Goal: Task Accomplishment & Management: Use online tool/utility

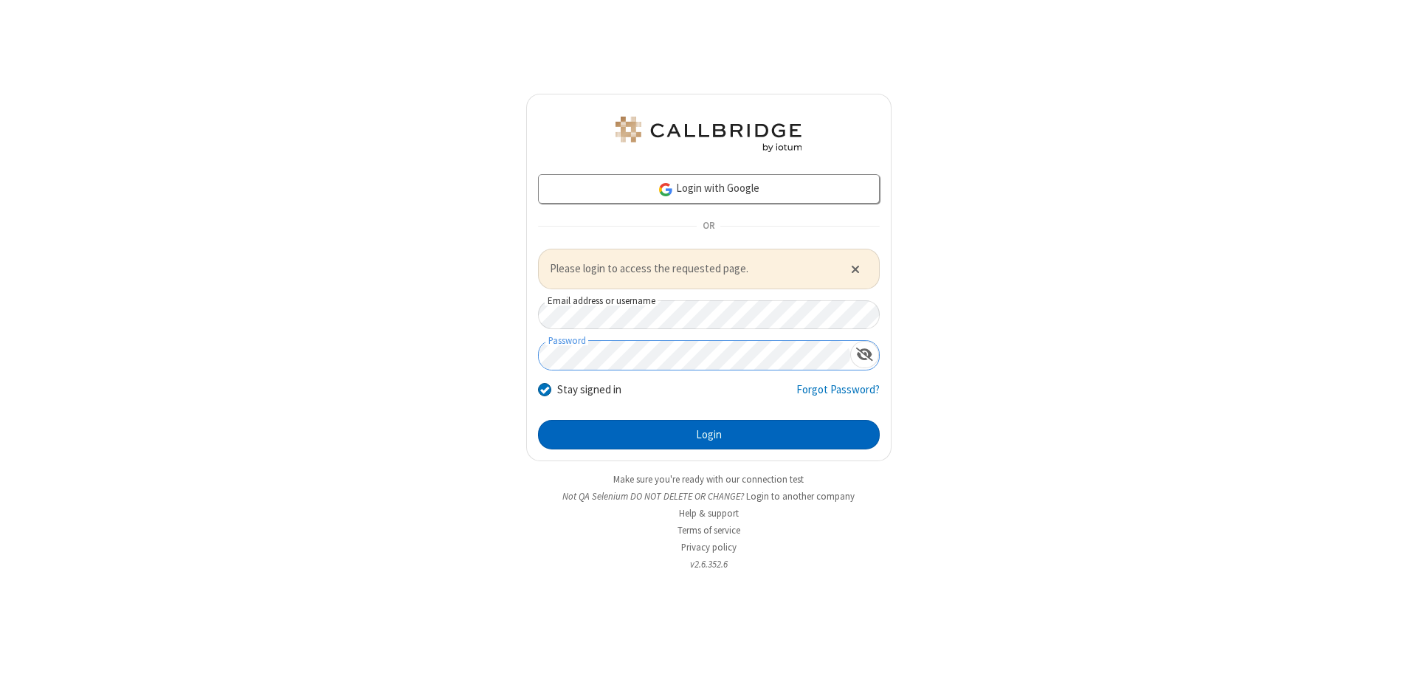
click at [708, 434] on button "Login" at bounding box center [709, 435] width 342 height 30
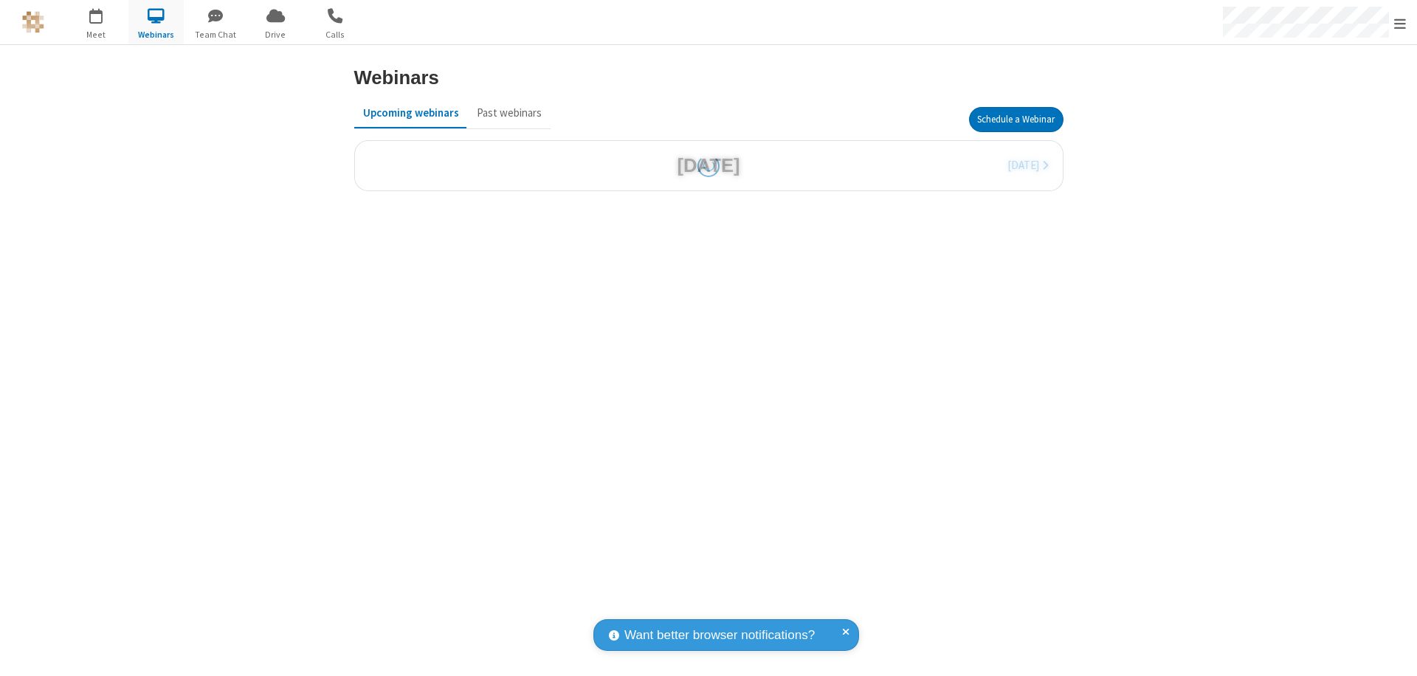
click at [1015, 120] on button "Schedule a Webinar" at bounding box center [1016, 119] width 94 height 25
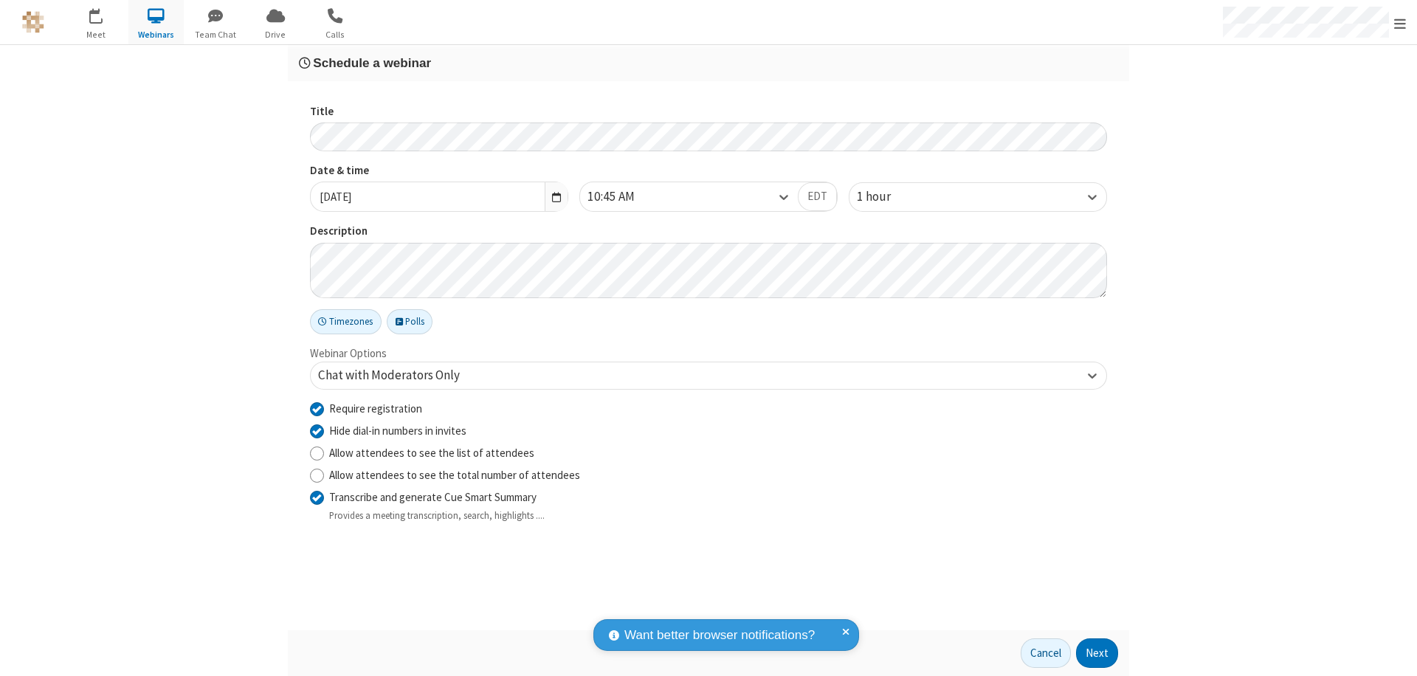
click at [317, 408] on input "Require registration" at bounding box center [317, 408] width 14 height 15
checkbox input "false"
click at [1097, 653] on button "Next" at bounding box center [1097, 653] width 42 height 30
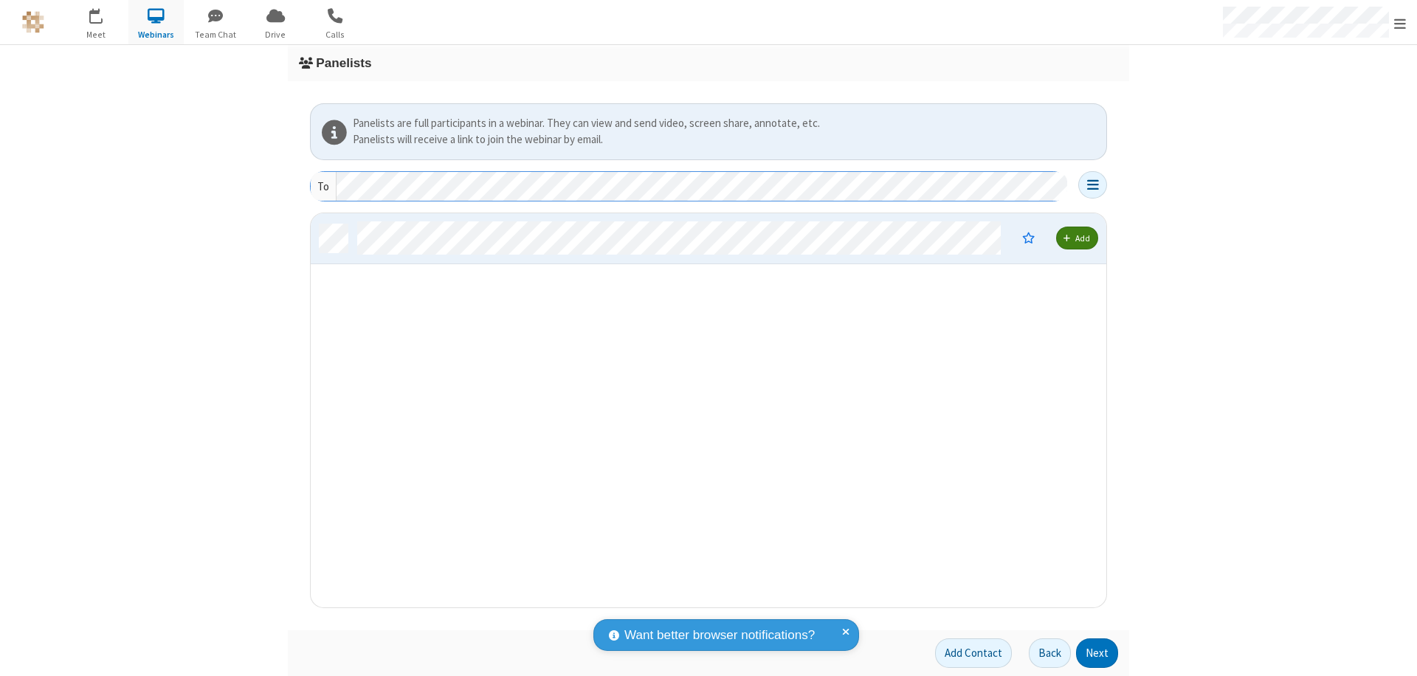
scroll to position [383, 784]
click at [1097, 653] on button "Next" at bounding box center [1097, 653] width 42 height 30
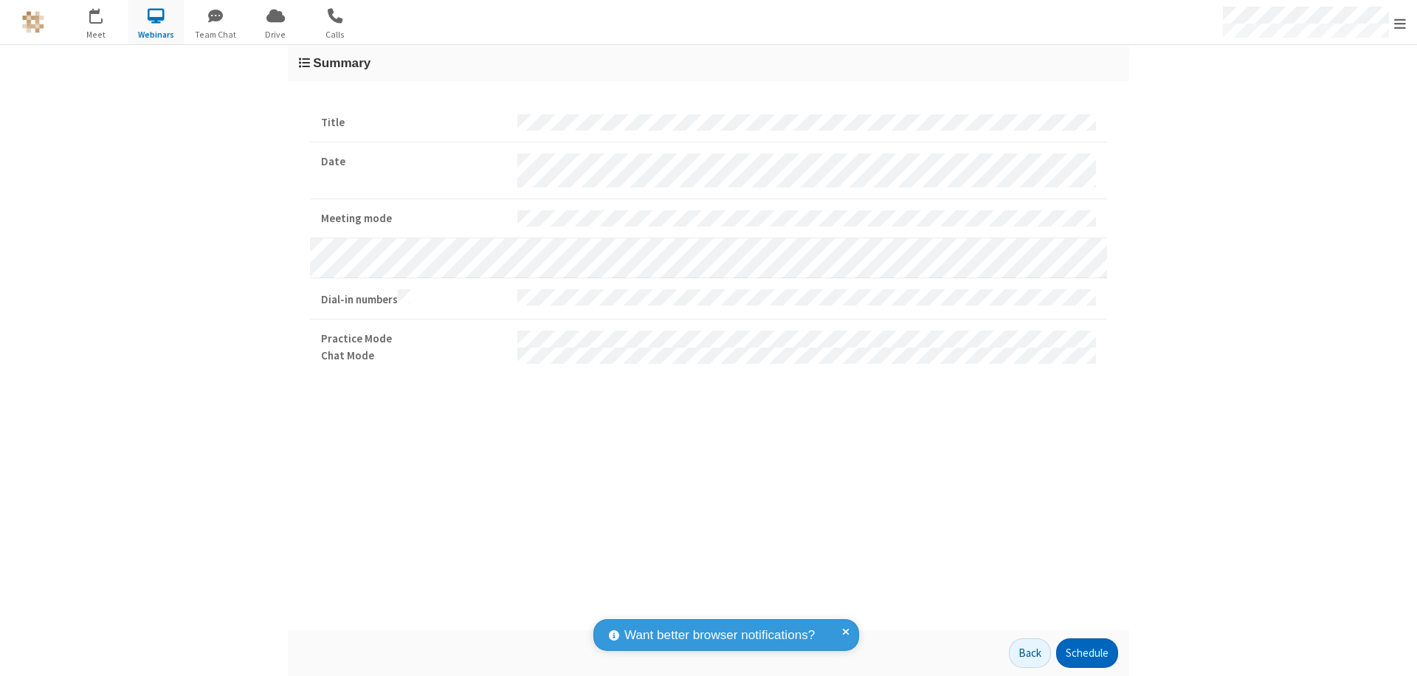
click at [1086, 653] on button "Schedule" at bounding box center [1087, 653] width 62 height 30
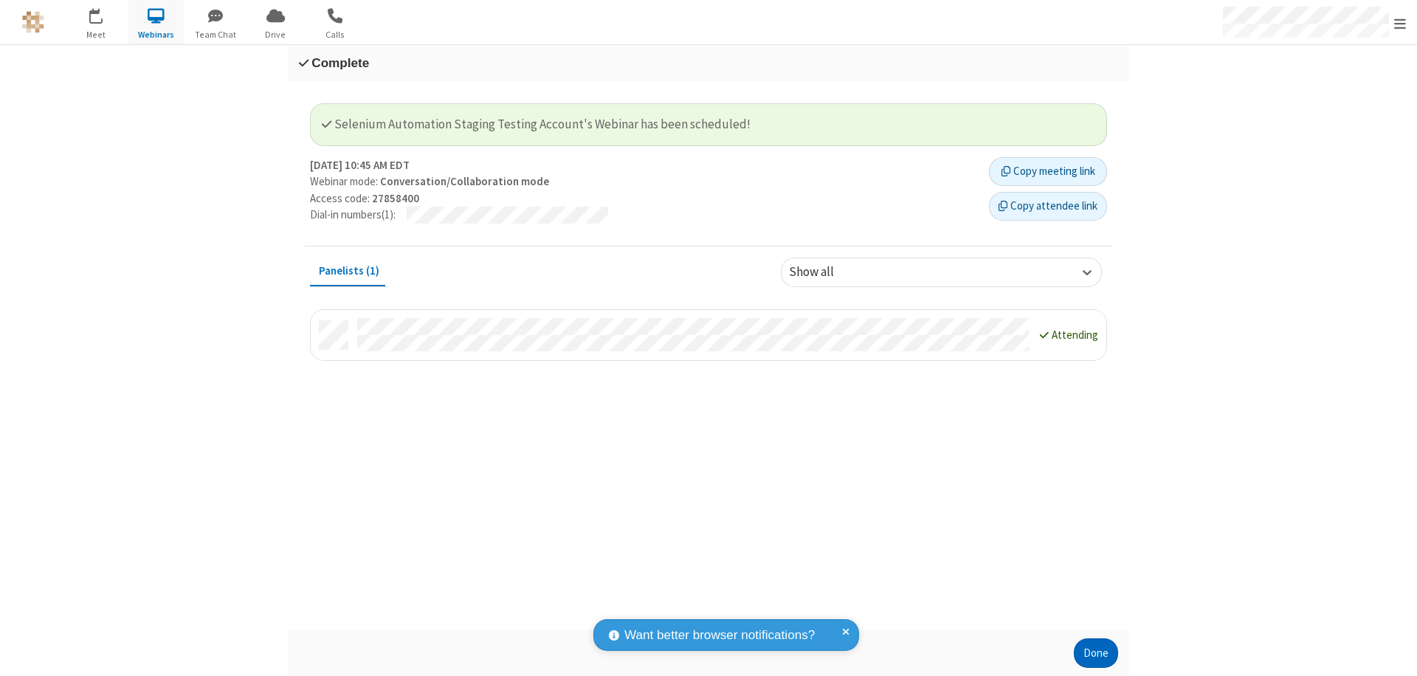
click at [1096, 653] on button "Done" at bounding box center [1096, 653] width 44 height 30
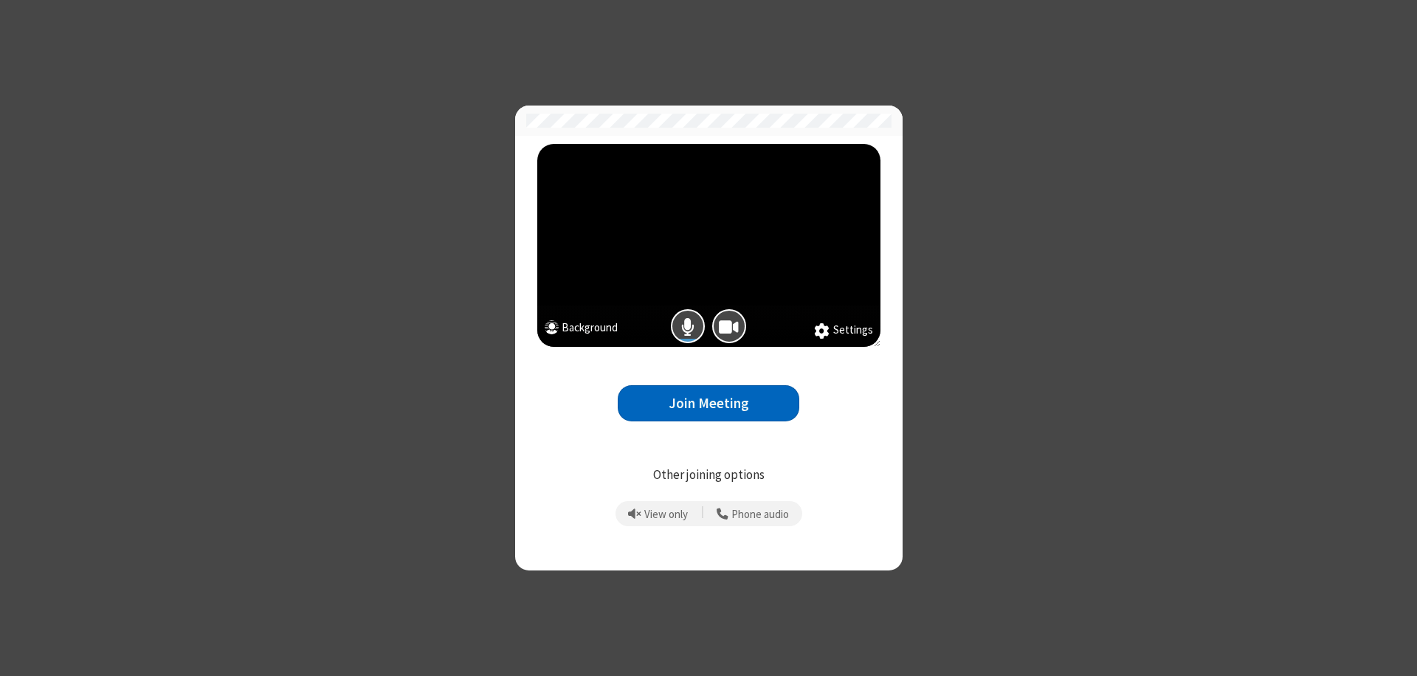
click at [708, 403] on button "Join Meeting" at bounding box center [709, 403] width 182 height 36
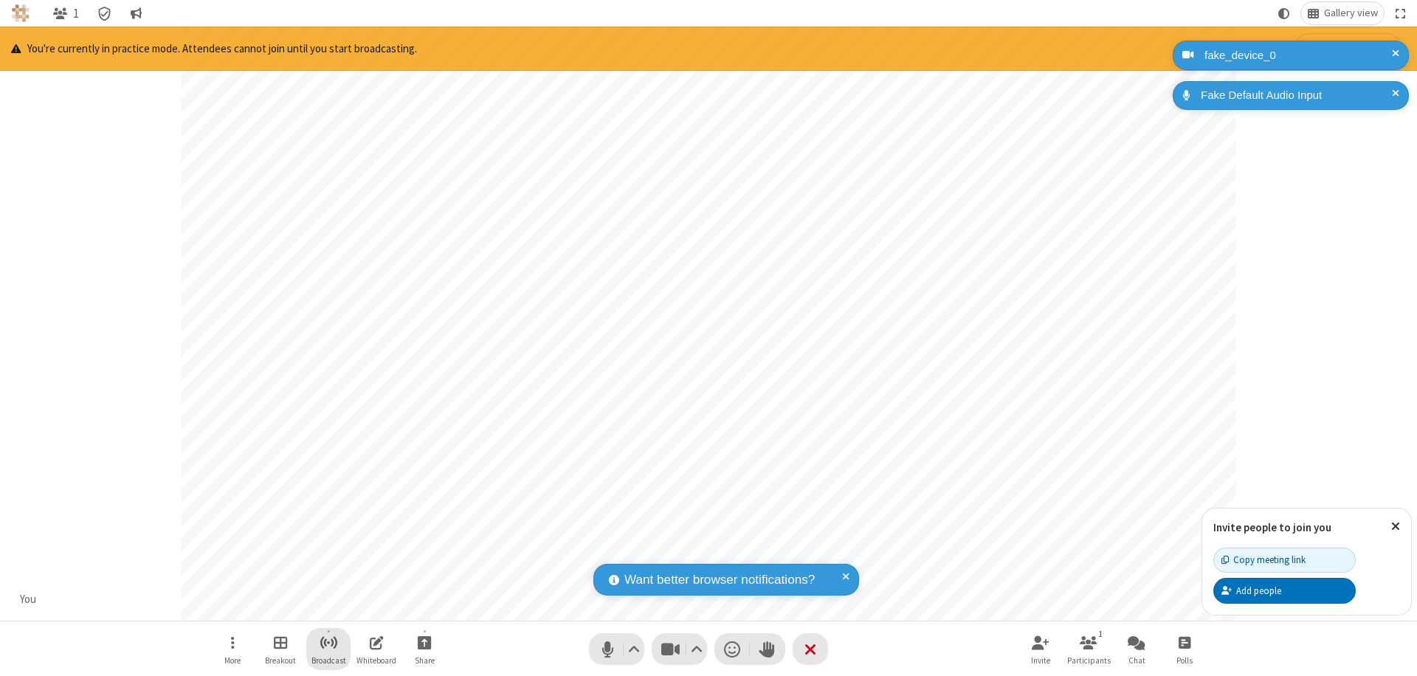
click at [328, 642] on span "Start broadcast" at bounding box center [329, 642] width 18 height 18
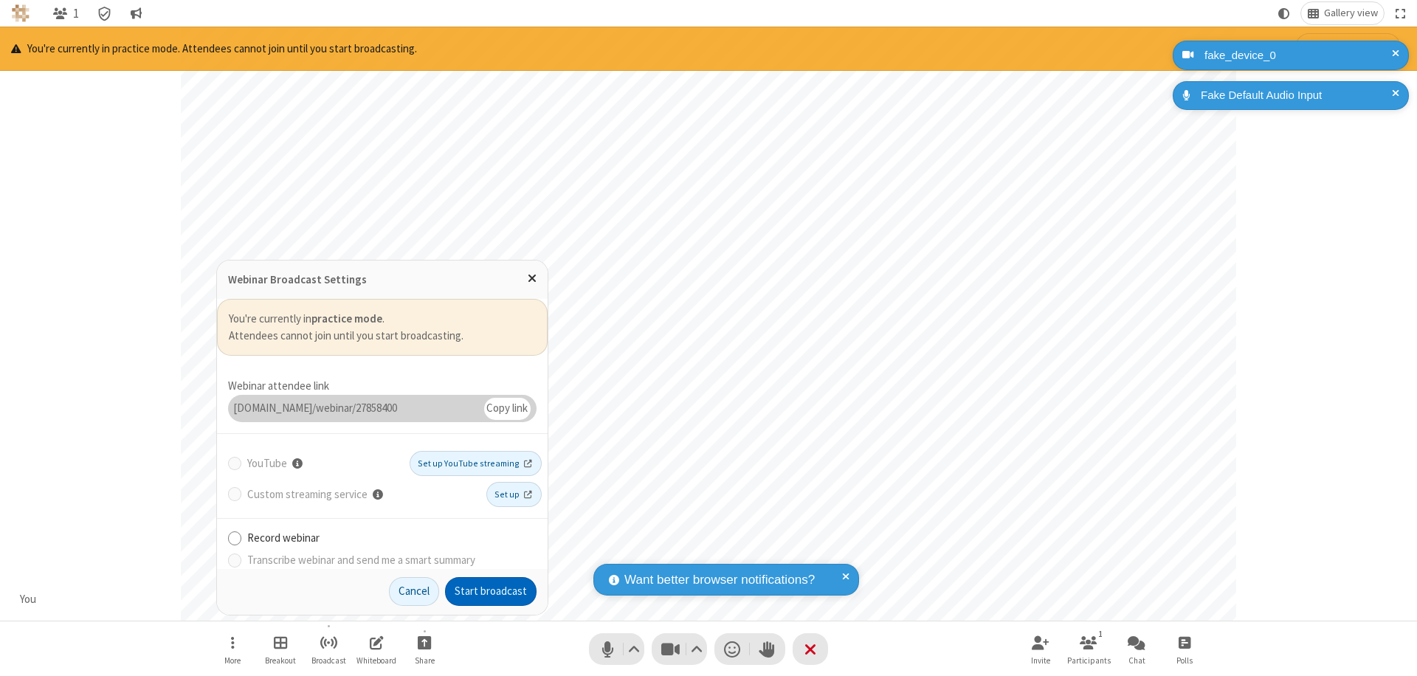
click at [491, 591] on button "Start broadcast" at bounding box center [491, 592] width 92 height 30
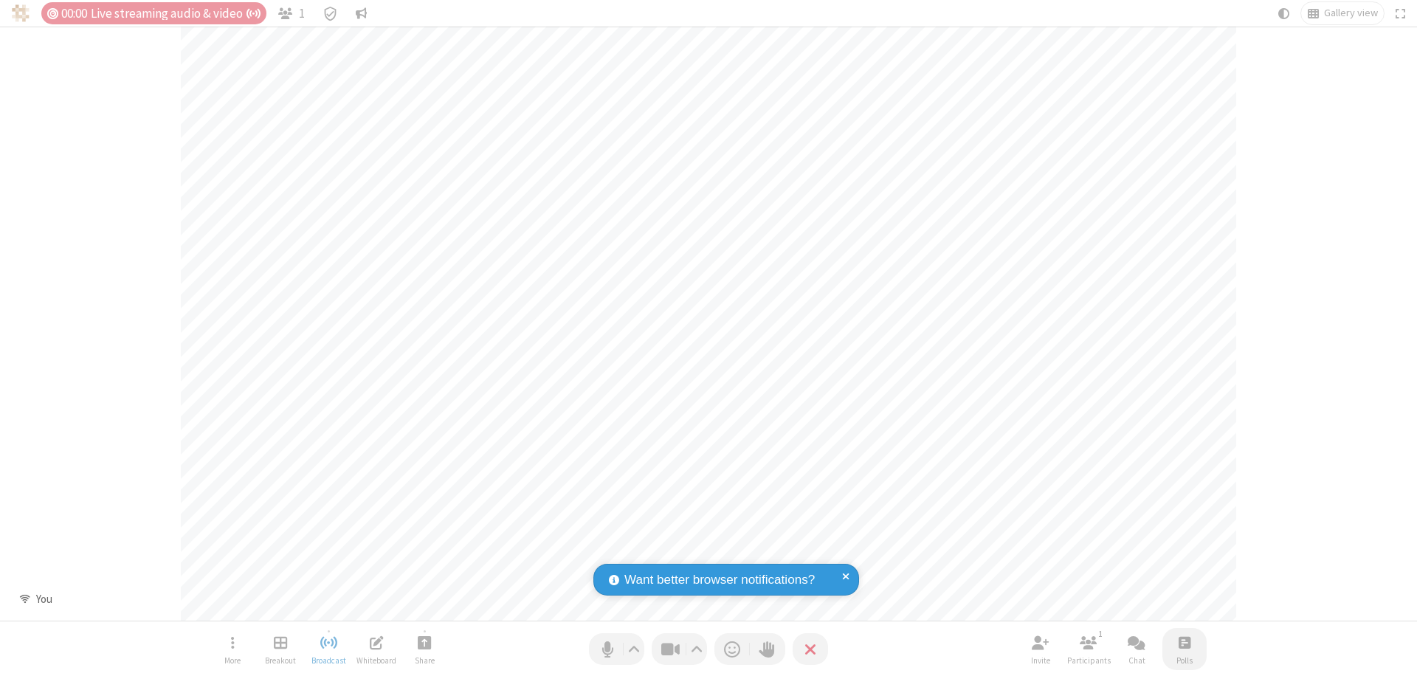
click at [1184, 642] on span "Open poll" at bounding box center [1185, 642] width 12 height 18
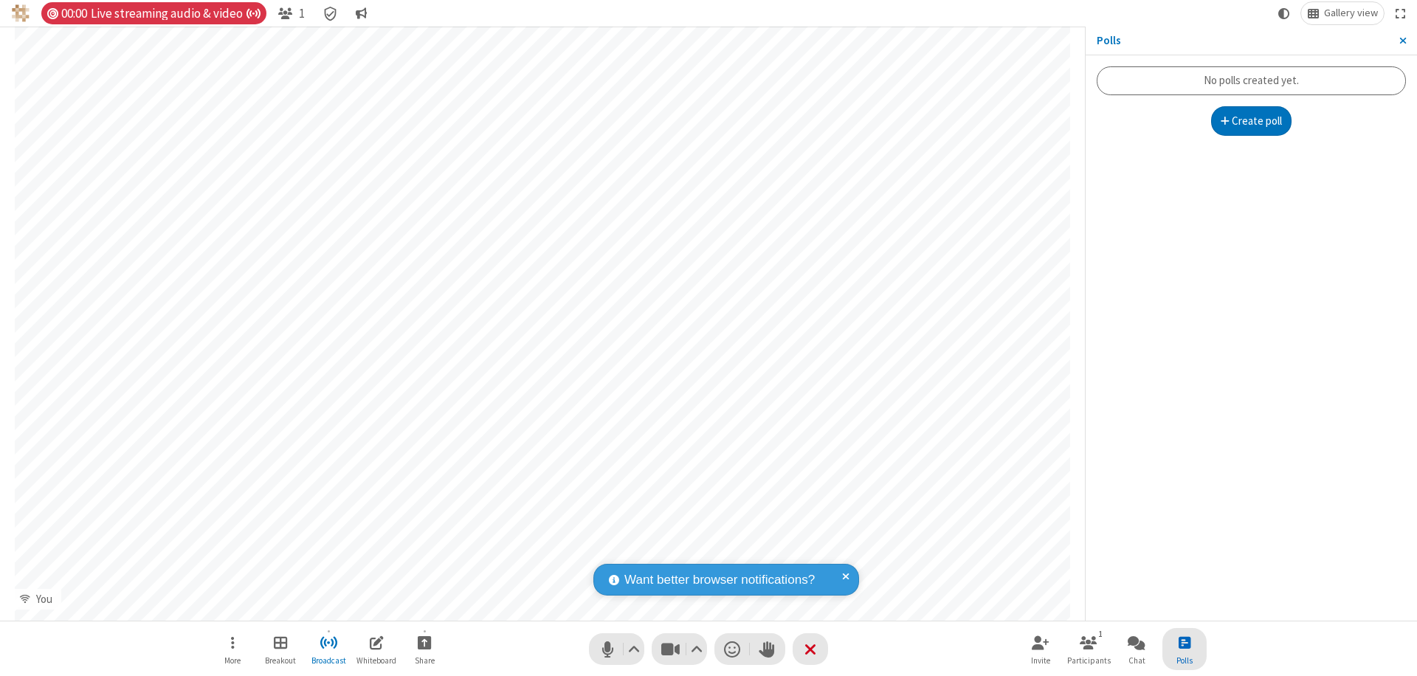
click at [1251, 121] on button "Create poll" at bounding box center [1251, 121] width 81 height 30
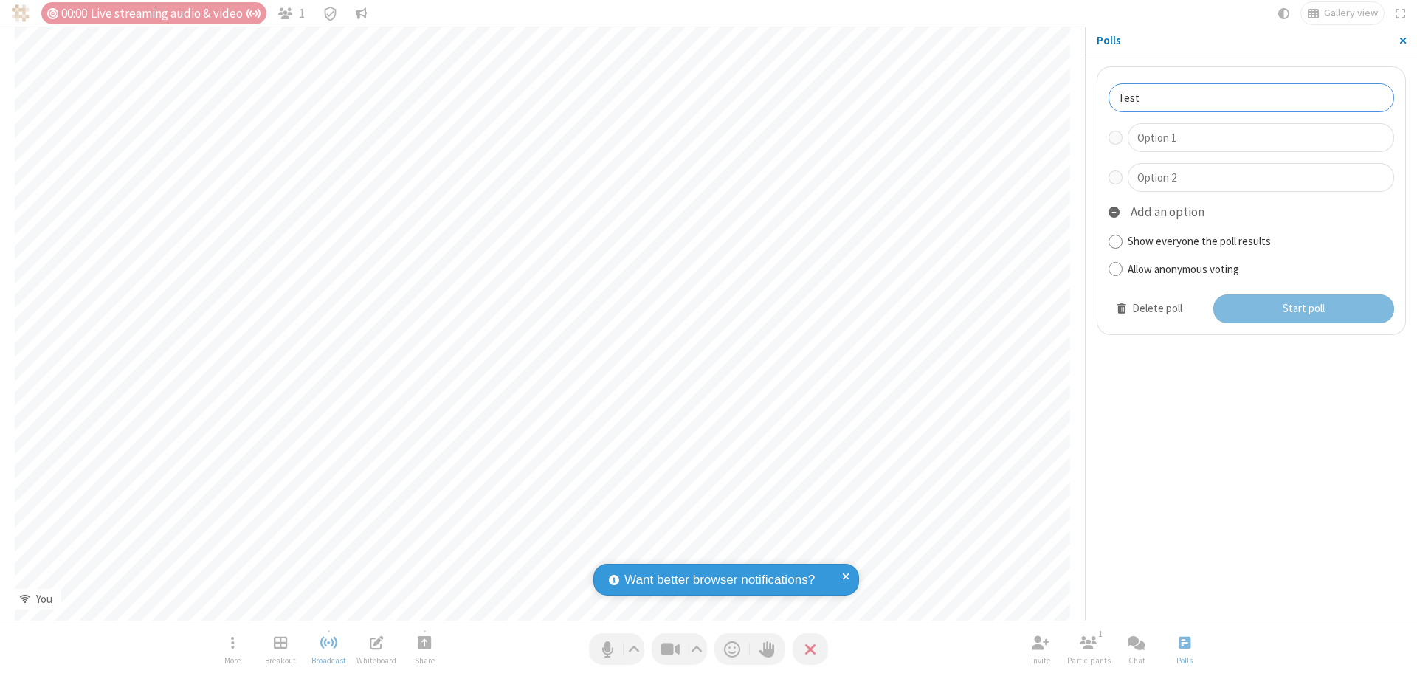
type input "Test"
type input "Yes"
type input "No"
click at [1303, 308] on button "Start poll" at bounding box center [1304, 309] width 182 height 30
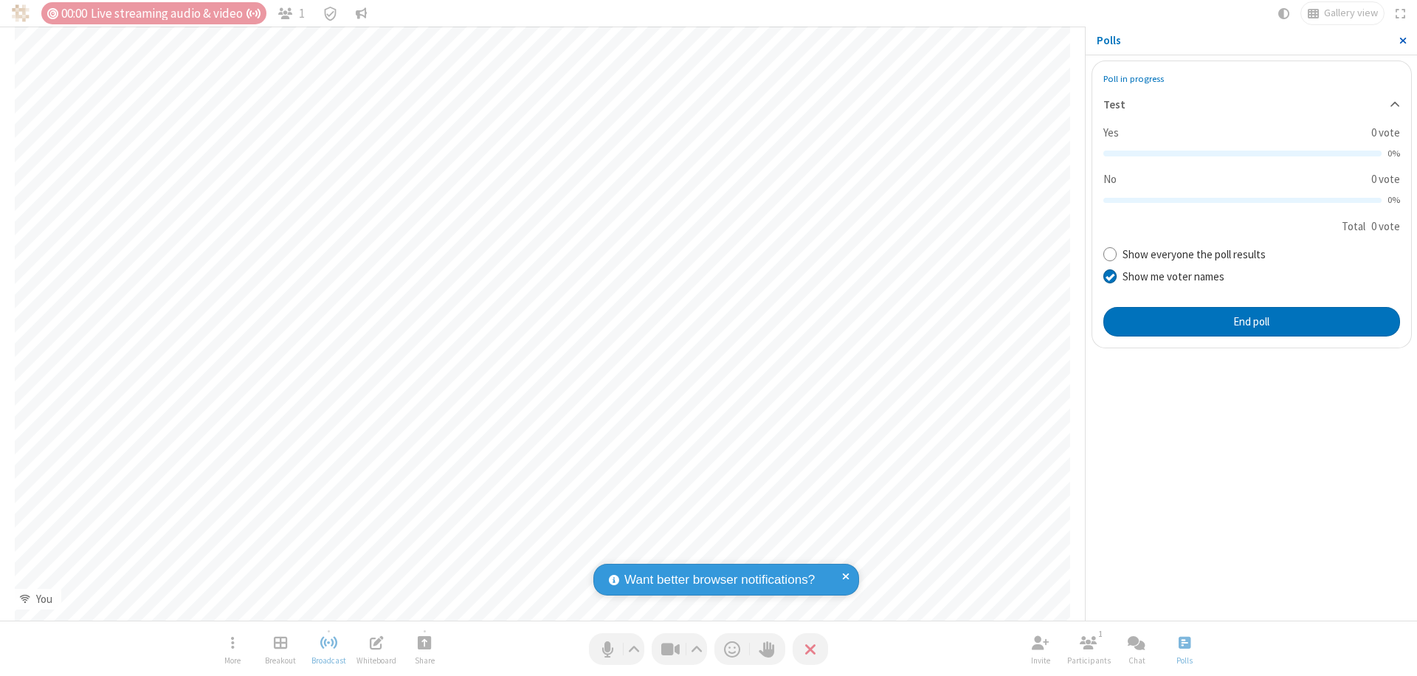
click at [1402, 41] on span "Close sidebar" at bounding box center [1402, 41] width 7 height 12
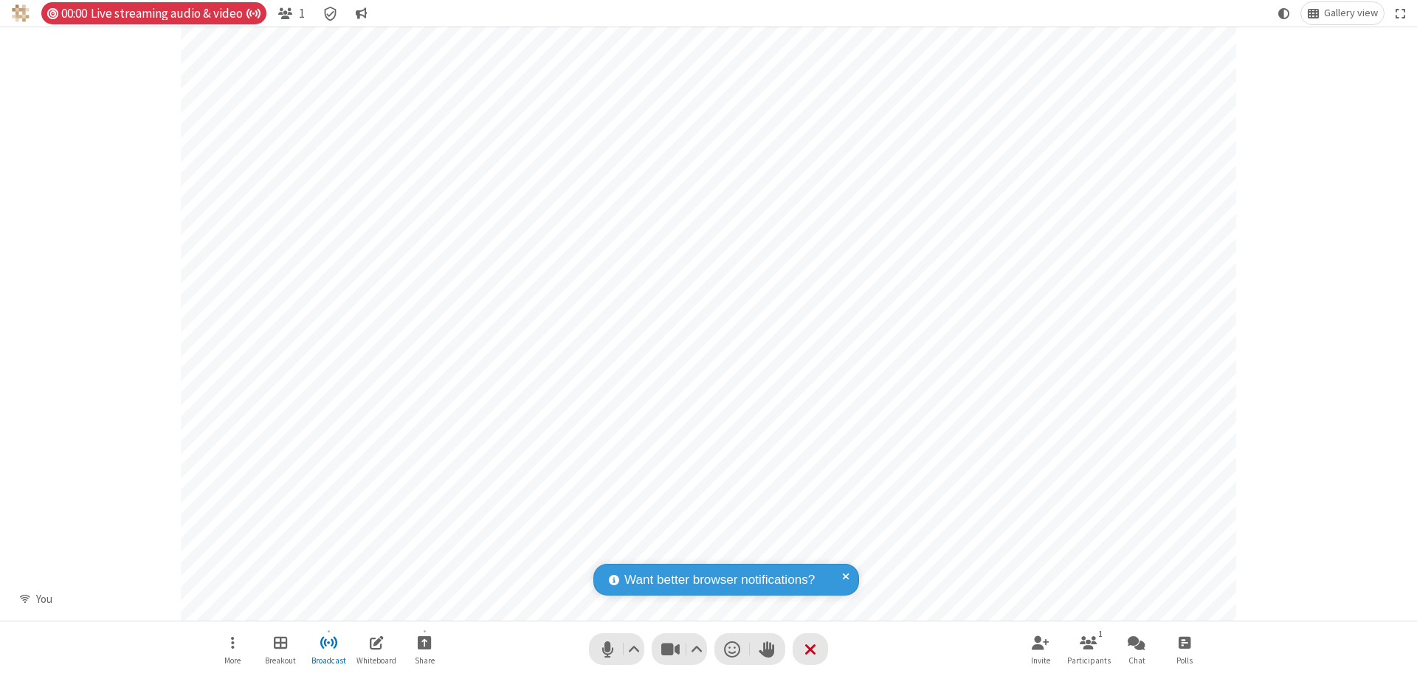
click at [1184, 642] on span "Open poll" at bounding box center [1185, 642] width 12 height 18
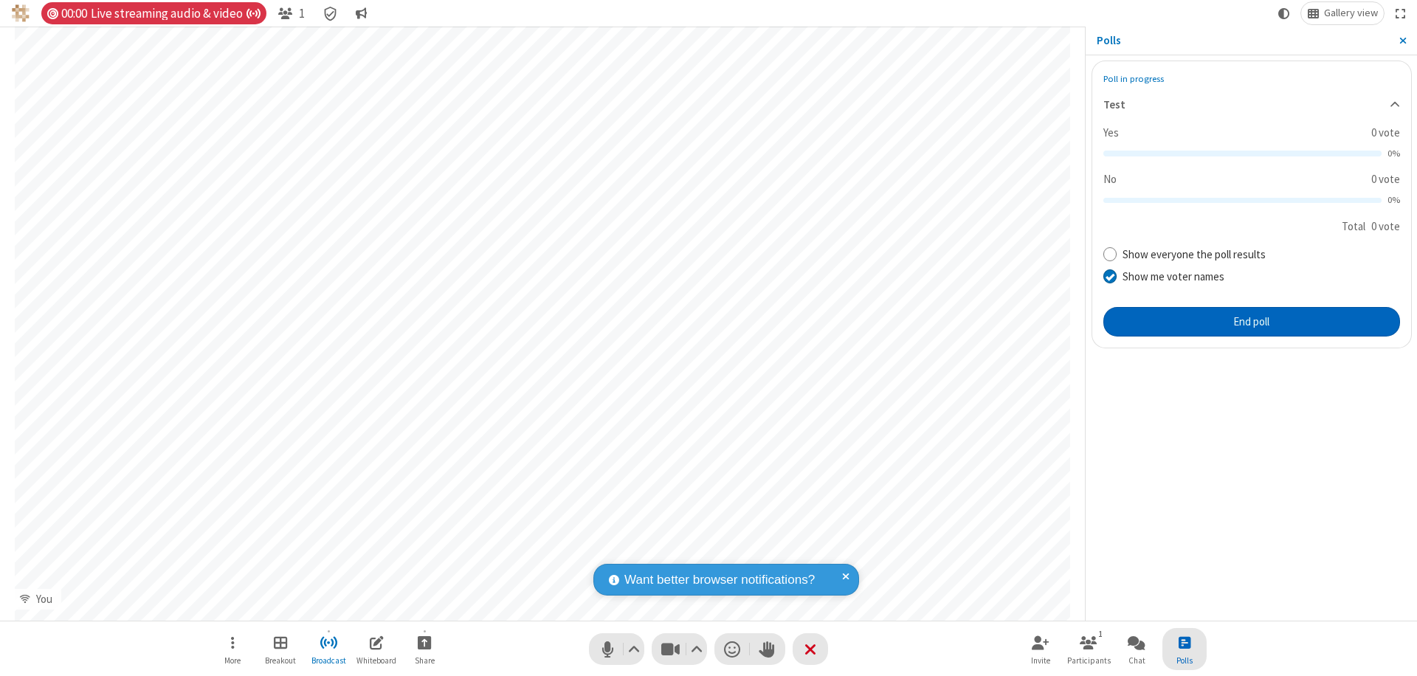
click at [1251, 321] on button "End poll" at bounding box center [1251, 322] width 297 height 30
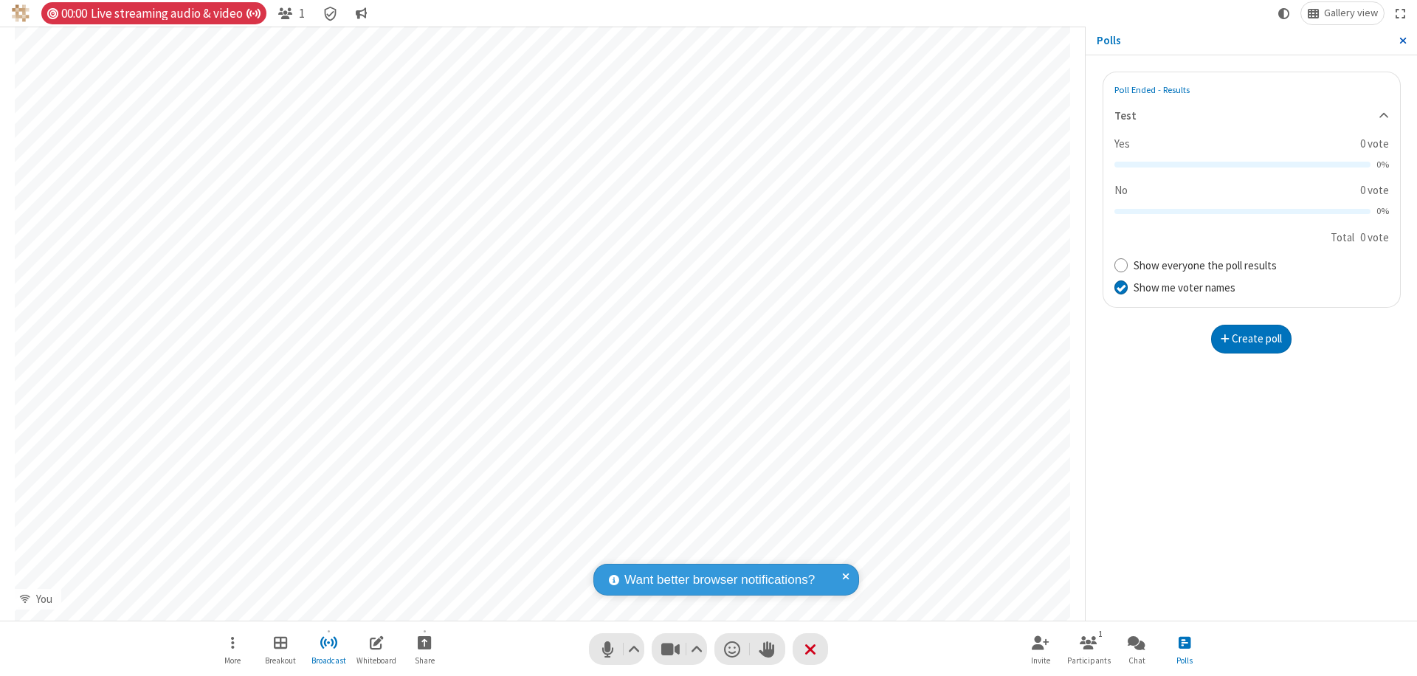
click at [1402, 41] on span "Close sidebar" at bounding box center [1402, 41] width 7 height 12
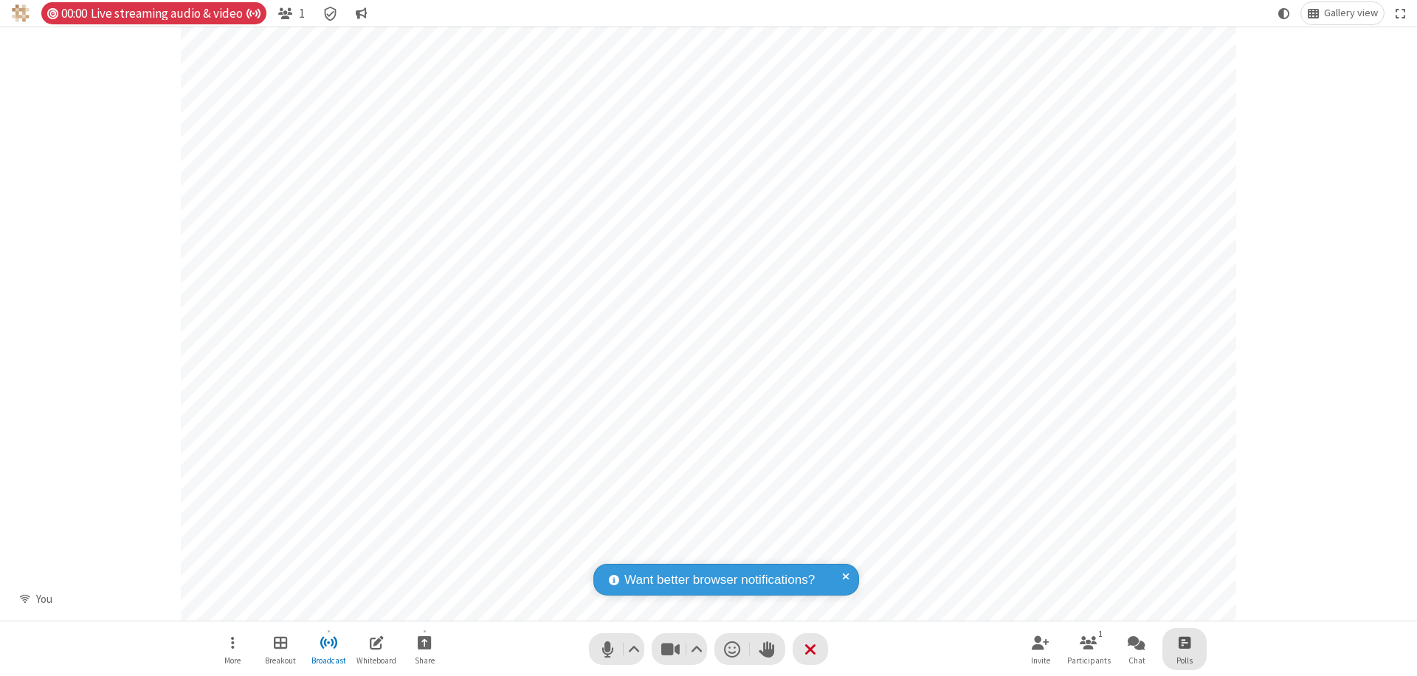
click at [1184, 642] on span "Open poll" at bounding box center [1185, 642] width 12 height 18
